Goal: Information Seeking & Learning: Understand process/instructions

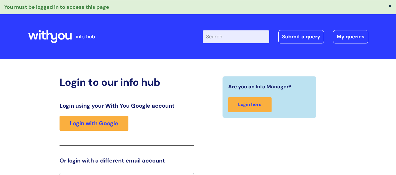
scroll to position [10, 0]
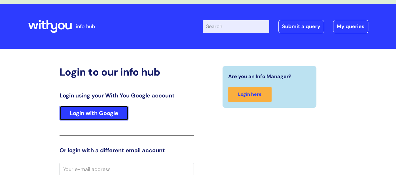
click at [123, 109] on link "Login with Google" at bounding box center [94, 113] width 69 height 15
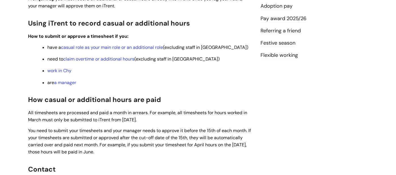
scroll to position [215, 0]
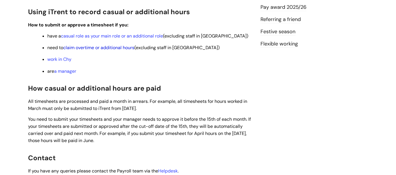
click at [96, 48] on link "claim overtime or additional hours" at bounding box center [98, 48] width 71 height 6
